Goal: Task Accomplishment & Management: Manage account settings

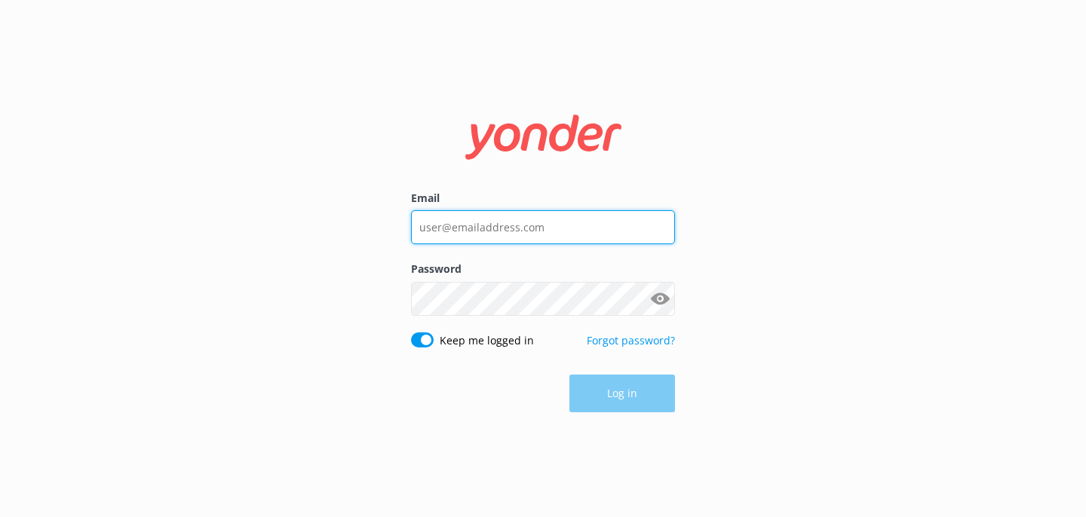
click at [525, 213] on input "Email" at bounding box center [543, 227] width 264 height 34
type input "[EMAIL_ADDRESS][DOMAIN_NAME]"
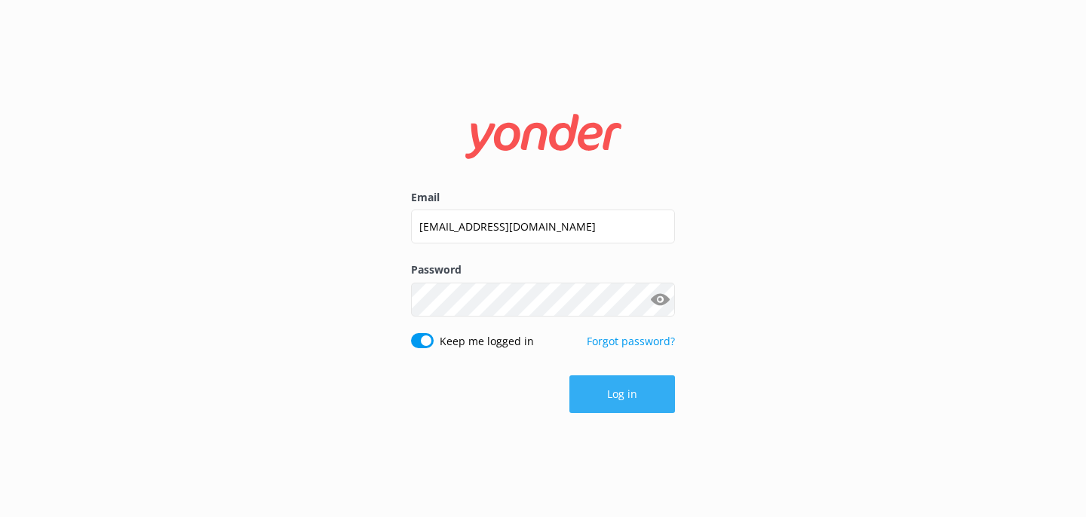
click at [642, 381] on button "Log in" at bounding box center [622, 394] width 106 height 38
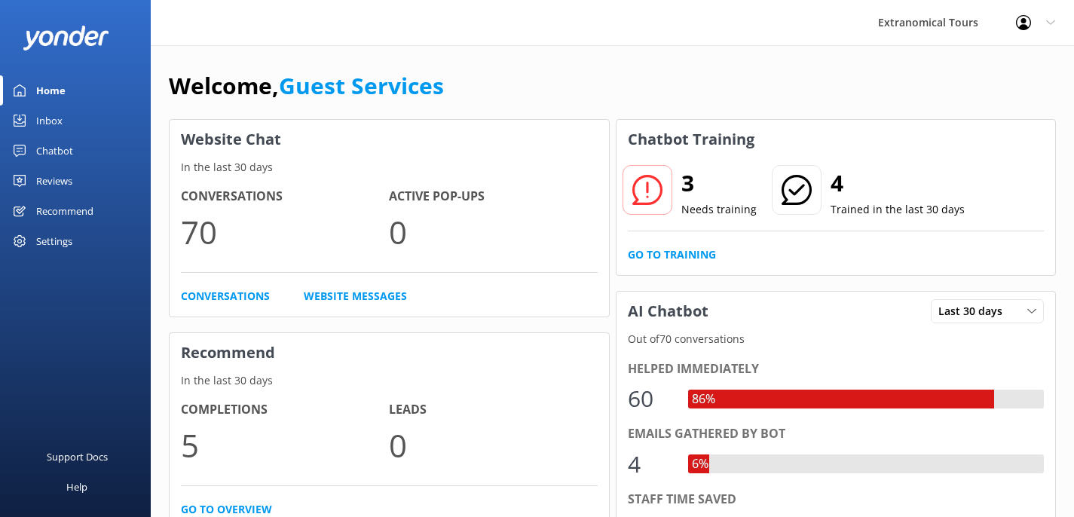
click at [47, 121] on div "Inbox" at bounding box center [49, 121] width 26 height 30
